Goal: Navigation & Orientation: Find specific page/section

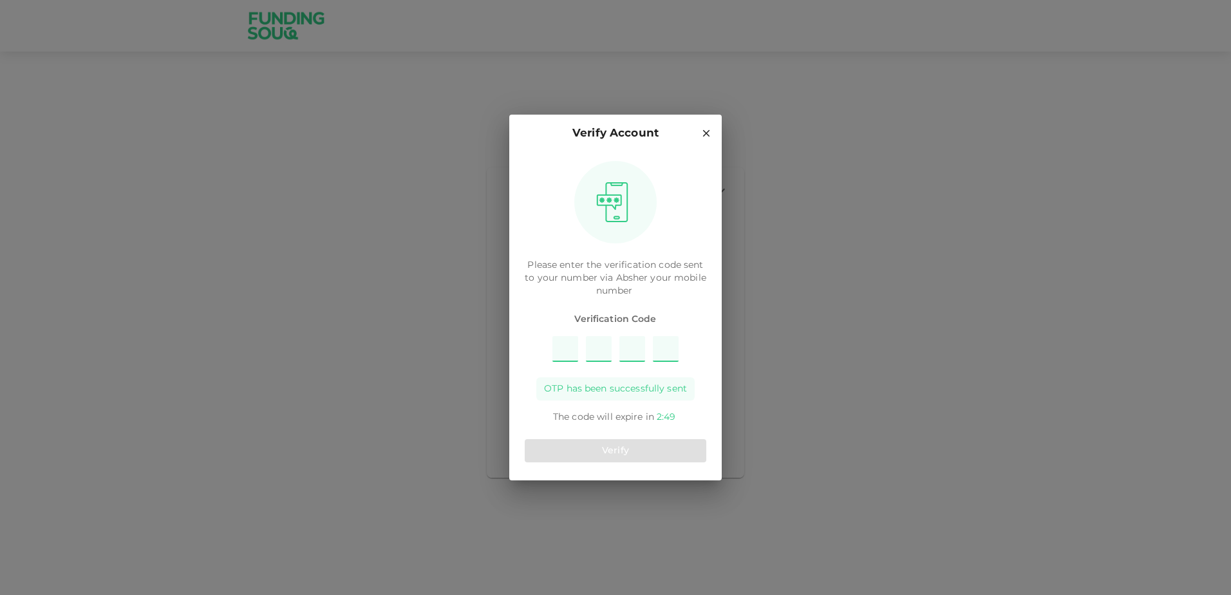
click at [561, 355] on input "Please enter OTP character 1" at bounding box center [566, 349] width 26 height 26
type input "7"
type input "8"
type input "1"
type input "5"
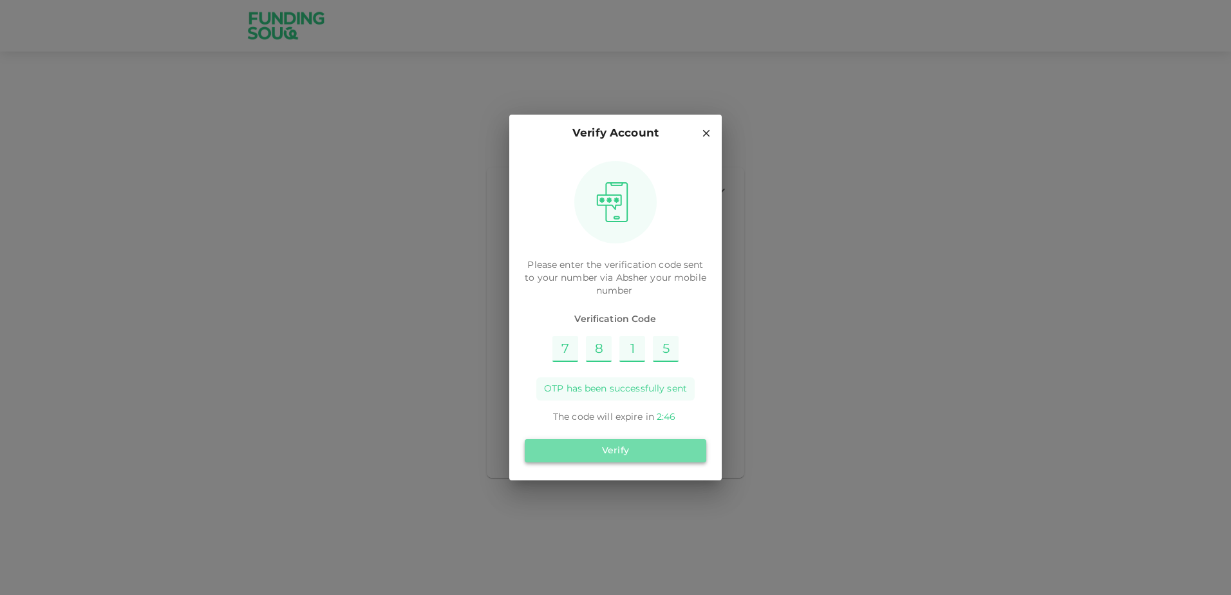
click at [612, 459] on button "Verify" at bounding box center [616, 450] width 182 height 23
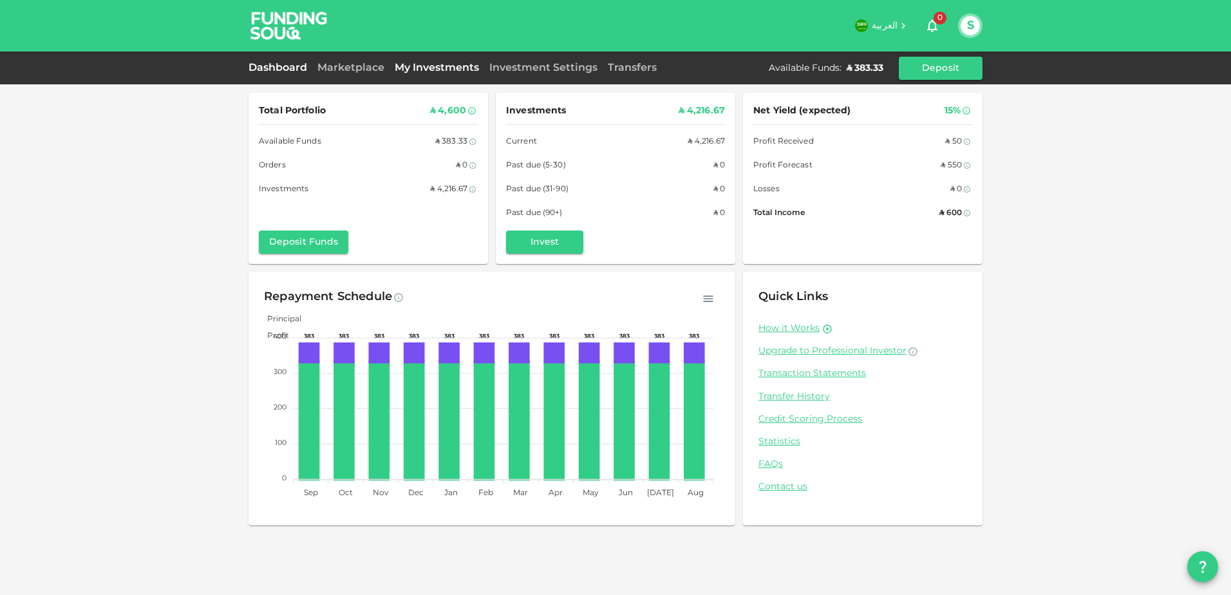
click at [404, 70] on link "My Investments" at bounding box center [437, 68] width 95 height 10
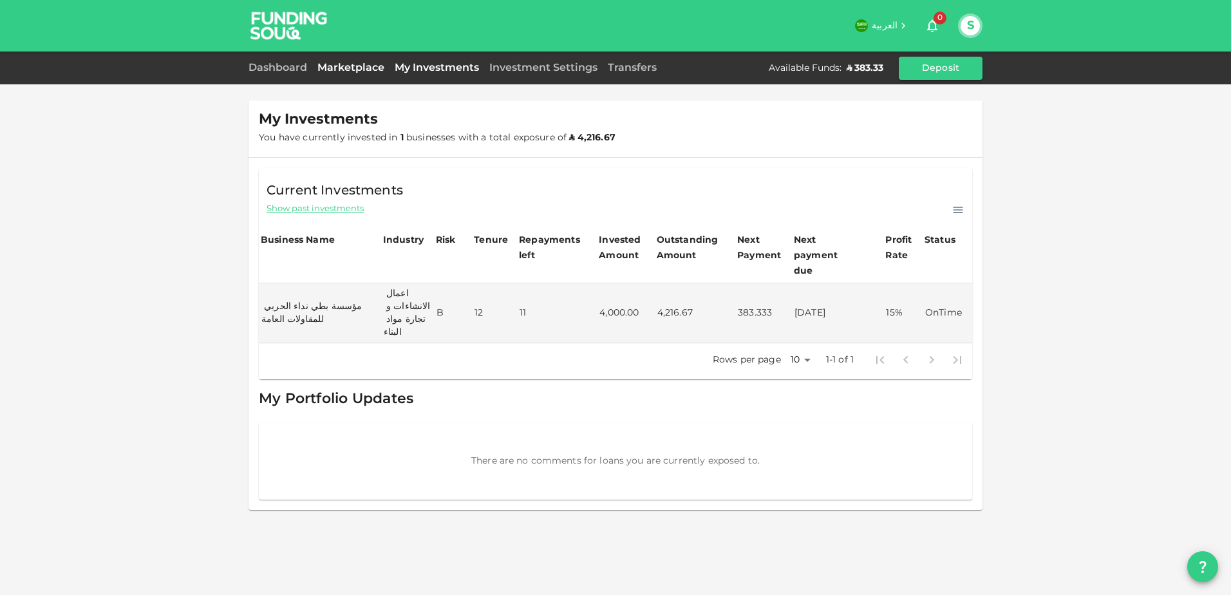
click at [328, 65] on link "Marketplace" at bounding box center [350, 68] width 77 height 10
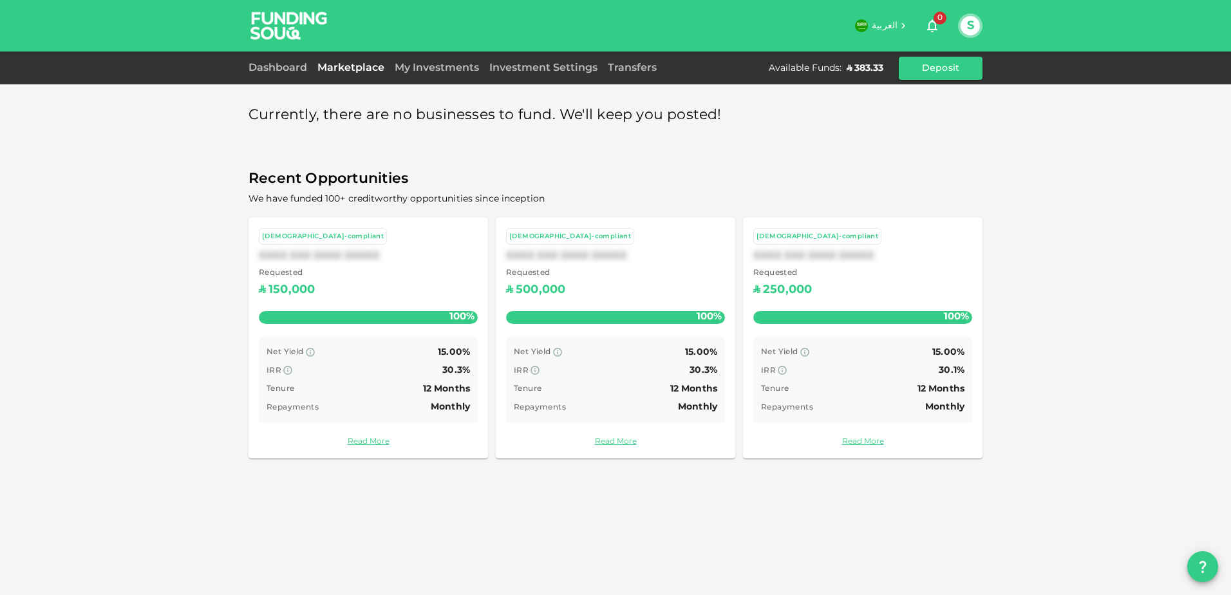
click at [435, 62] on div "My Investments" at bounding box center [437, 68] width 95 height 15
click at [435, 68] on link "My Investments" at bounding box center [437, 68] width 95 height 10
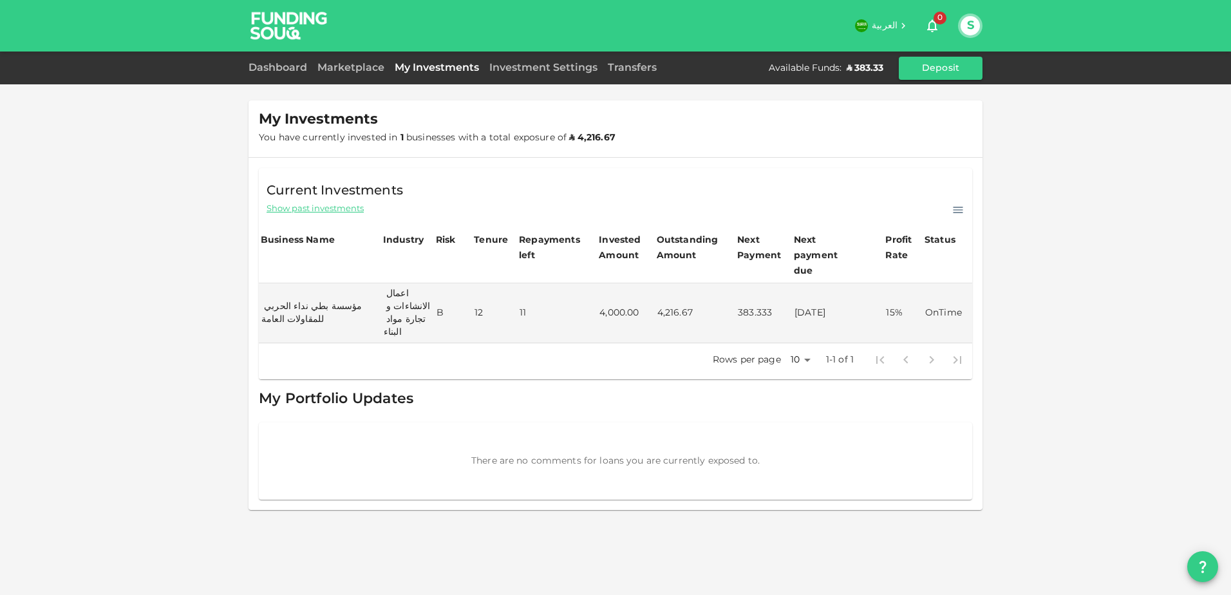
click at [337, 64] on div "Marketplace" at bounding box center [350, 68] width 77 height 15
click at [341, 71] on link "Marketplace" at bounding box center [350, 68] width 77 height 10
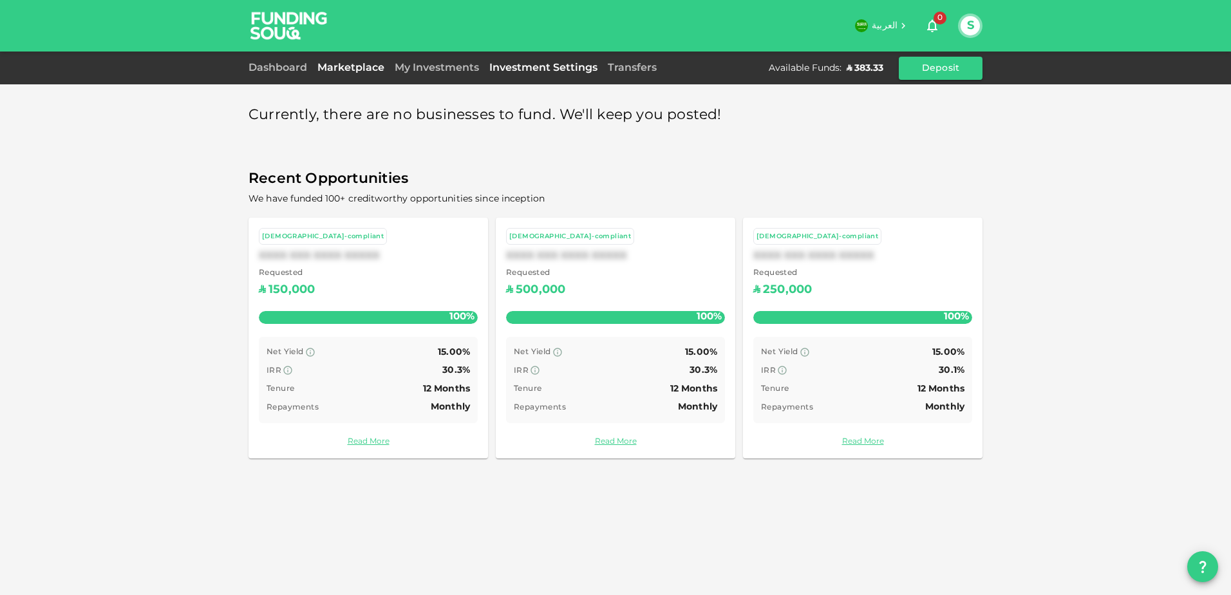
click at [536, 68] on link "Investment Settings" at bounding box center [543, 68] width 118 height 10
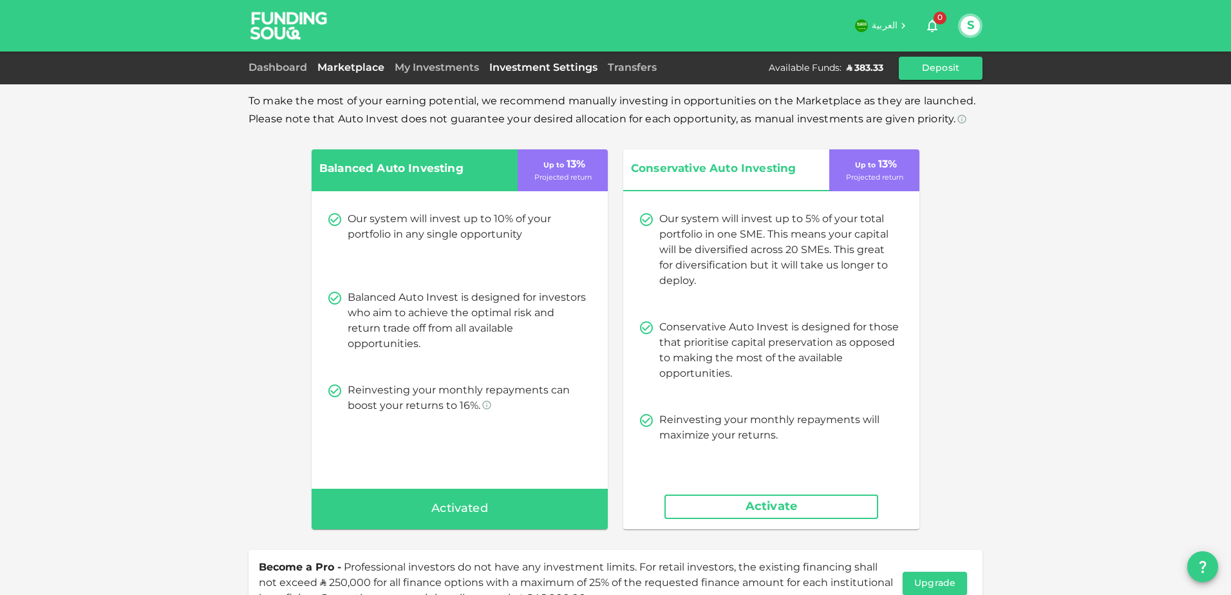
click at [325, 68] on link "Marketplace" at bounding box center [350, 68] width 77 height 10
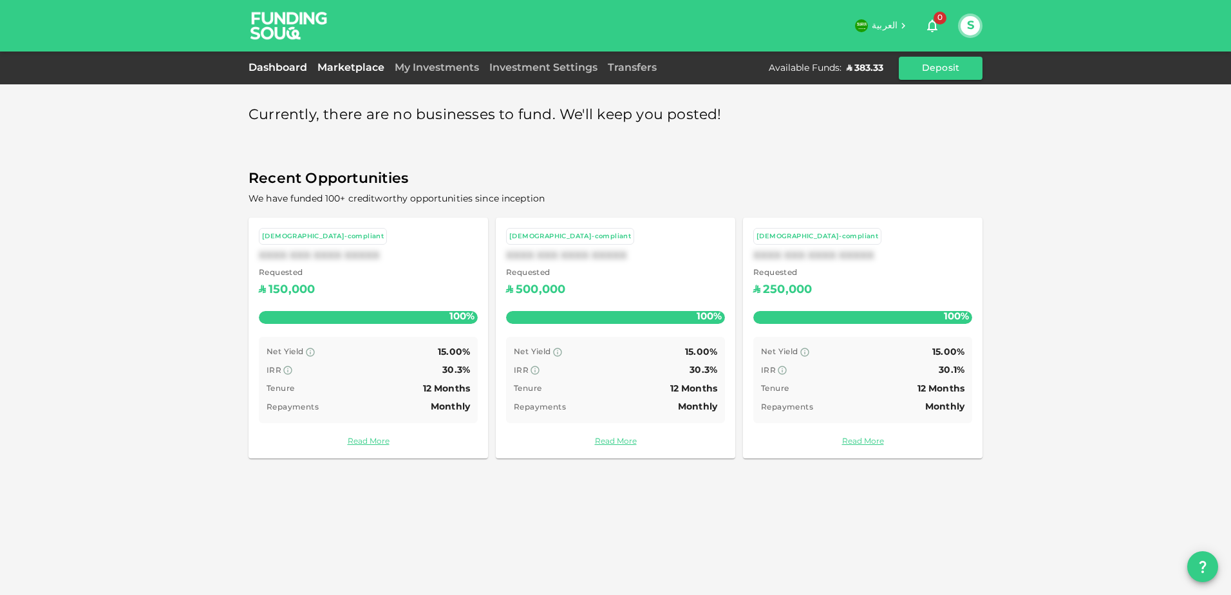
click at [286, 64] on link "Dashboard" at bounding box center [281, 68] width 64 height 10
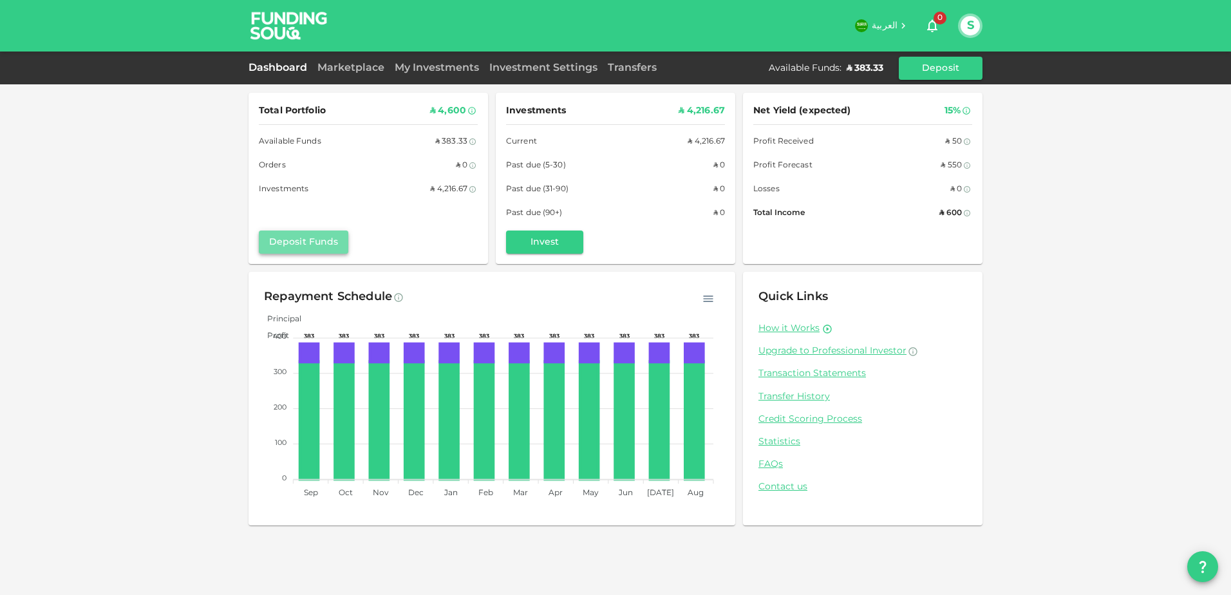
click at [330, 243] on button "Deposit Funds" at bounding box center [304, 242] width 90 height 23
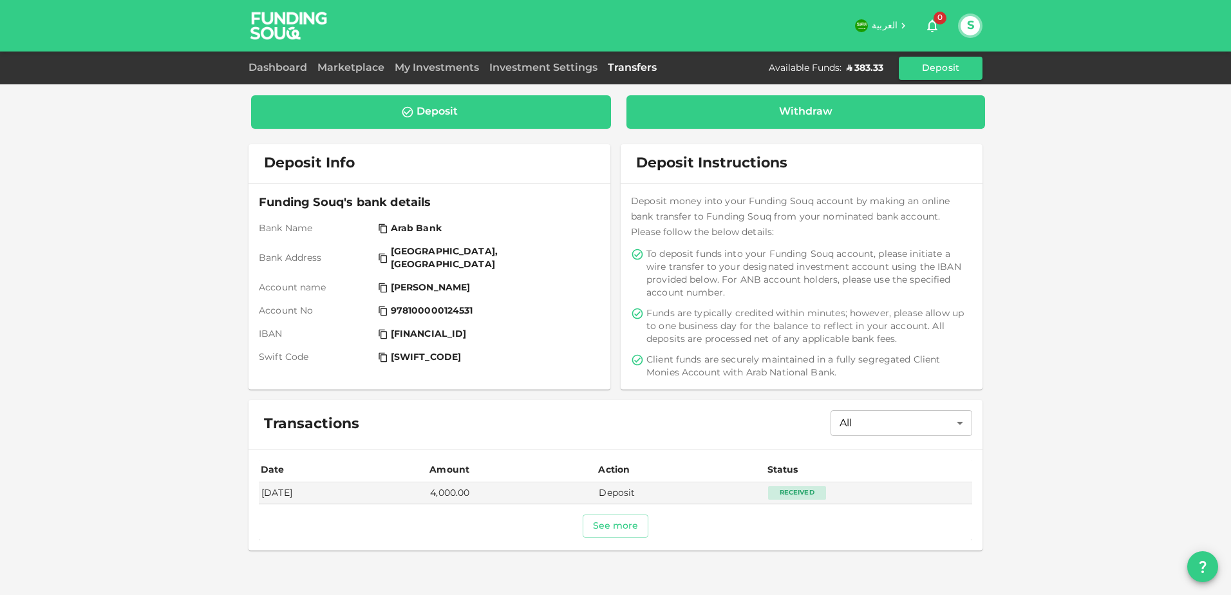
click at [822, 113] on div "Withdraw" at bounding box center [805, 112] width 53 height 13
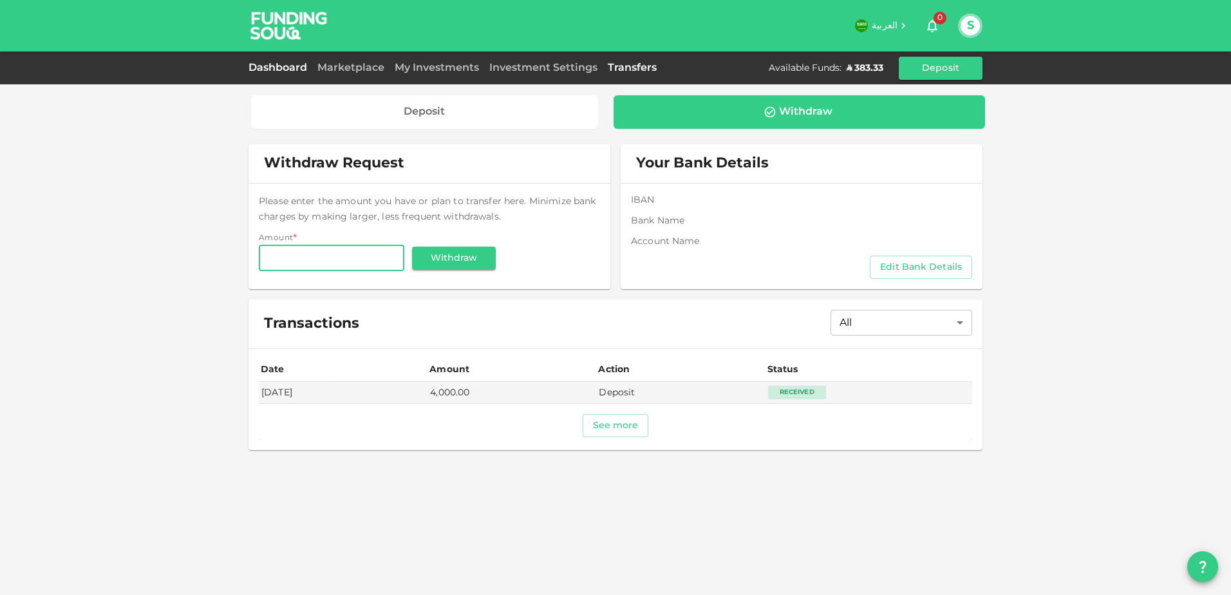
click at [269, 68] on link "Dashboard" at bounding box center [281, 68] width 64 height 10
